Goal: Task Accomplishment & Management: Manage account settings

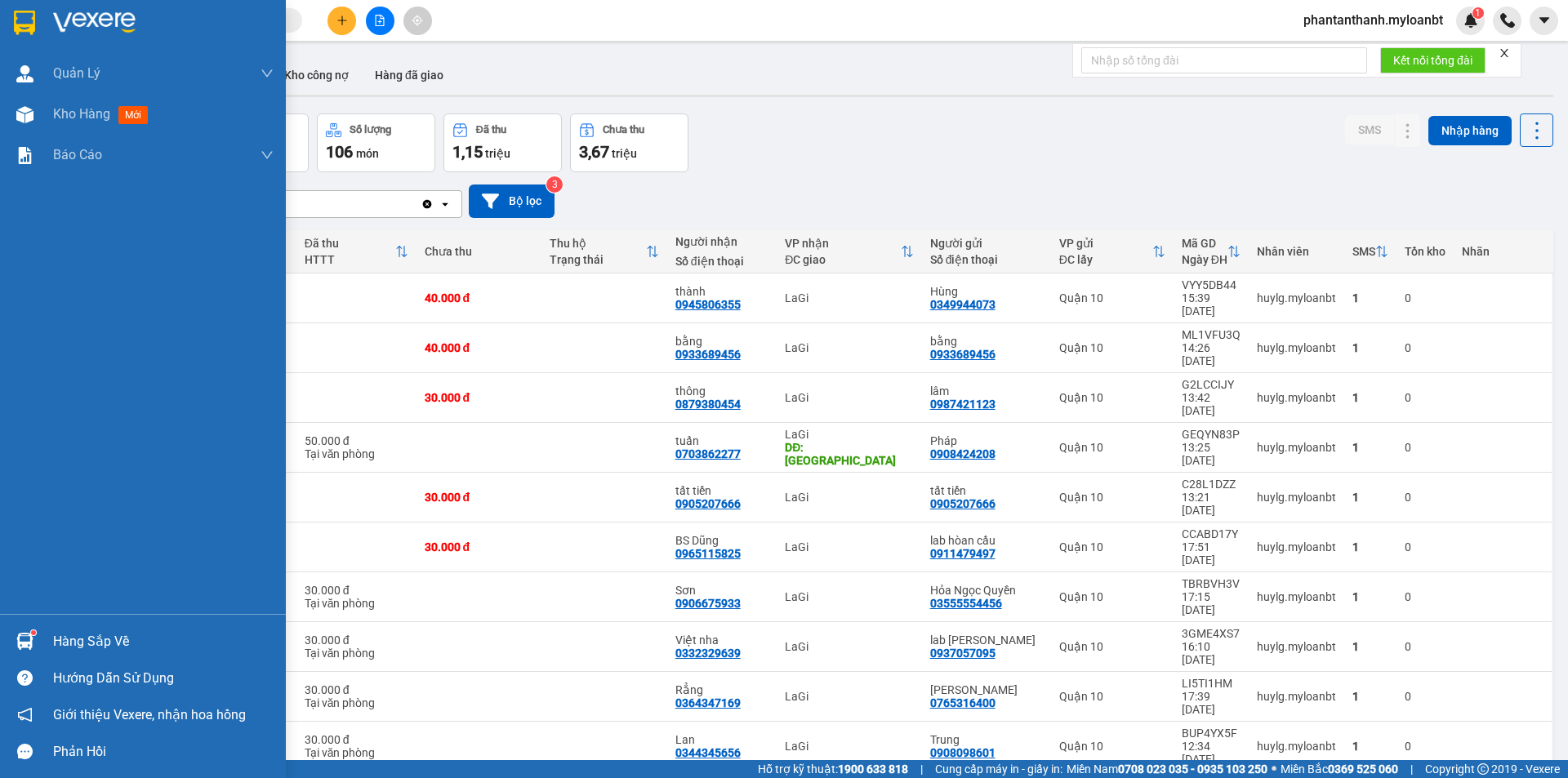
click at [44, 645] on div "Hàng sắp về" at bounding box center [143, 641] width 286 height 37
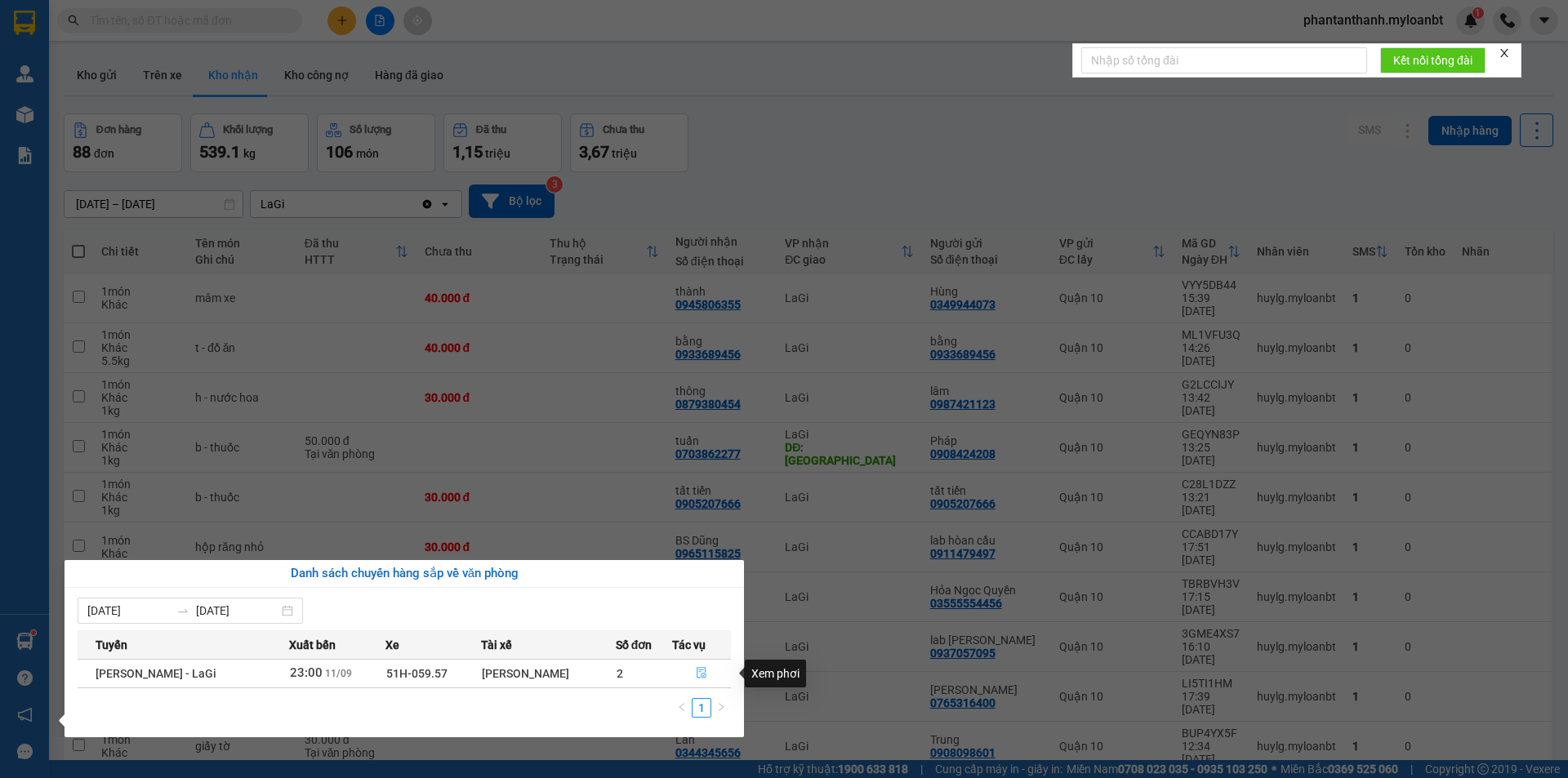
click at [708, 674] on button "button" at bounding box center [701, 673] width 58 height 26
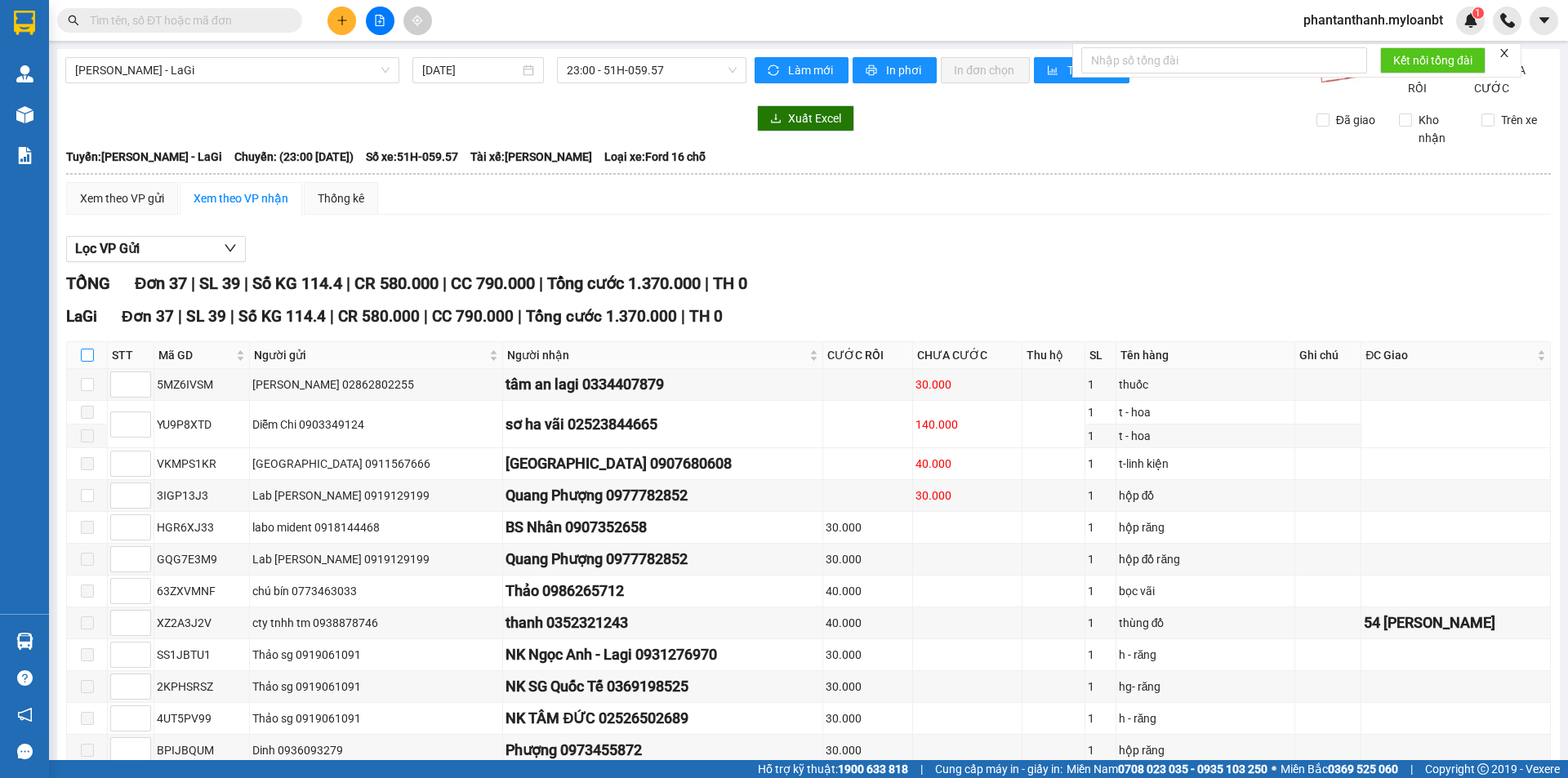
click at [83, 362] on input "checkbox" at bounding box center [87, 354] width 13 height 13
checkbox input "true"
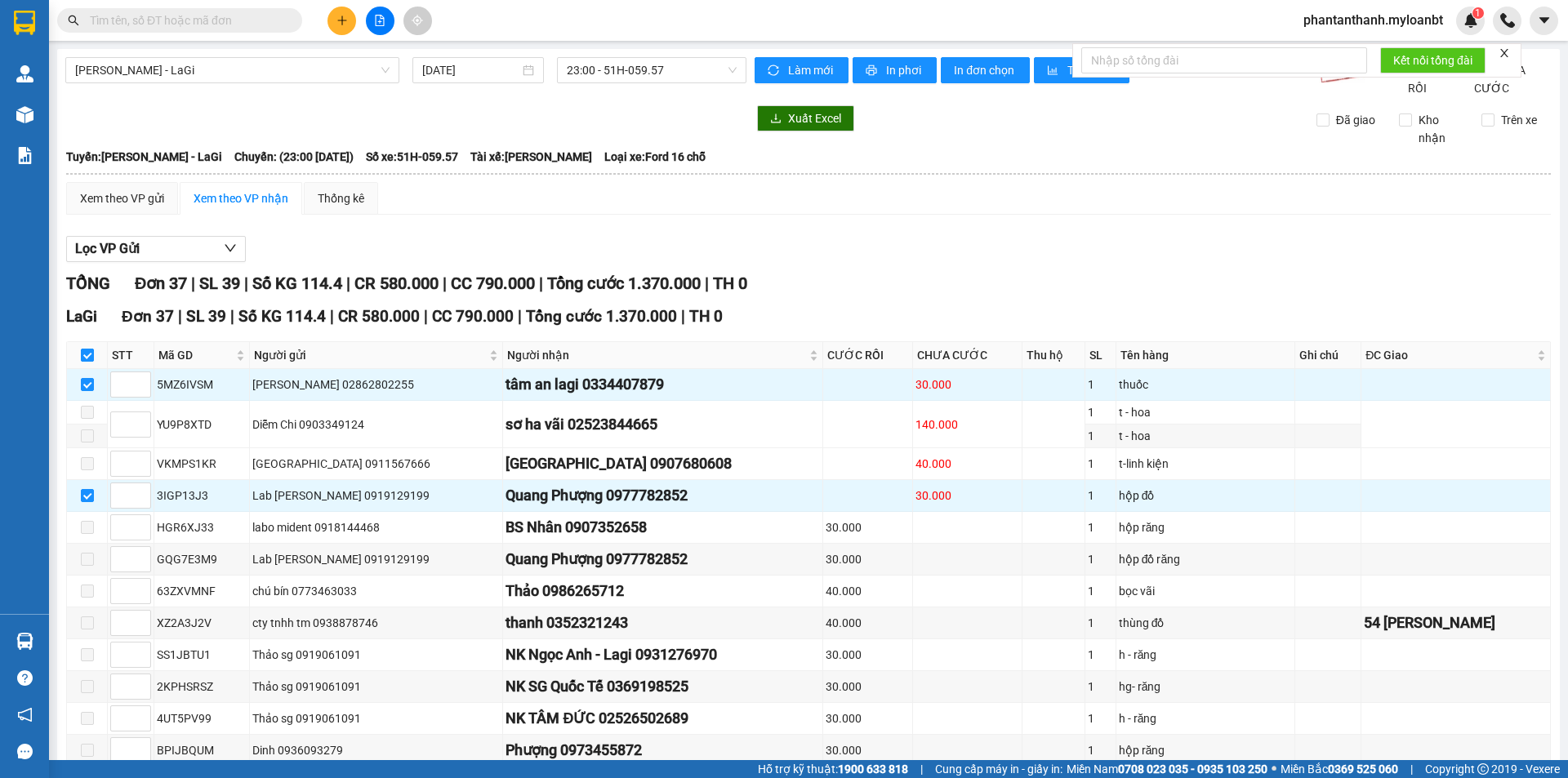
checkbox input "true"
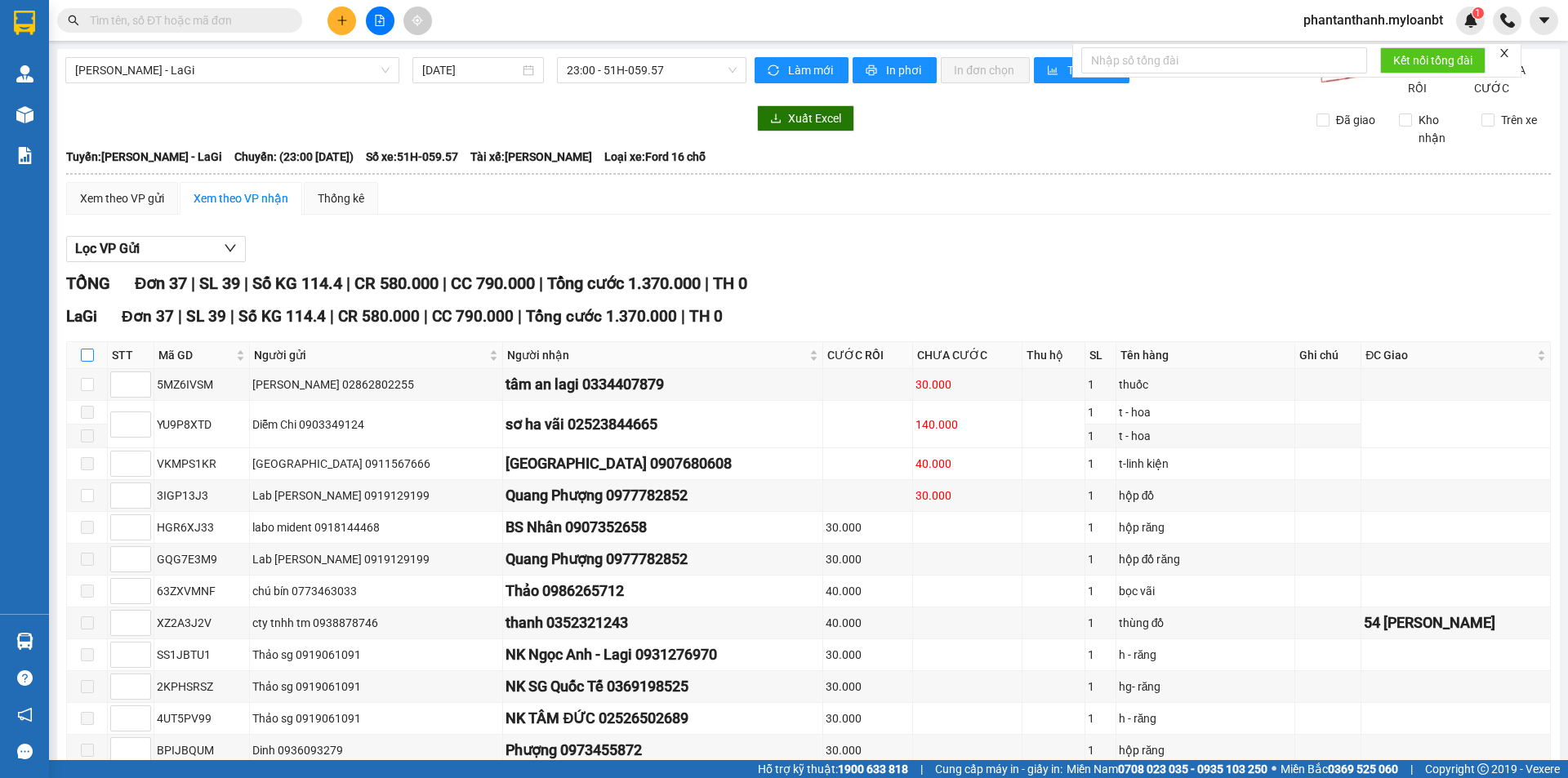
click at [89, 362] on input "checkbox" at bounding box center [87, 354] width 13 height 13
checkbox input "true"
